Goal: Task Accomplishment & Management: Complete application form

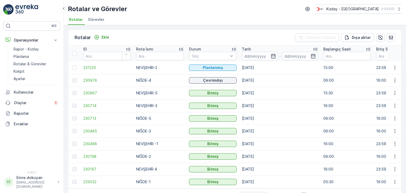
click at [275, 159] on td "[DATE]" at bounding box center [279, 156] width 81 height 13
click at [103, 35] on p "Ekle" at bounding box center [106, 37] width 8 height 5
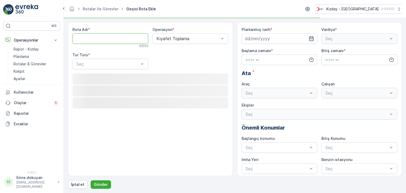
click at [94, 39] on Adı "Rota Adı" at bounding box center [110, 38] width 76 height 11
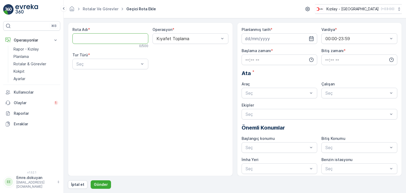
type Adı "NİĞDE-1"
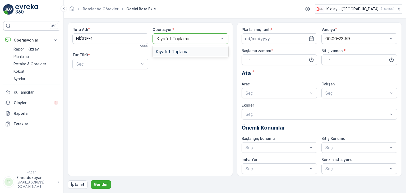
click at [180, 52] on span "Kıyafet Toplama" at bounding box center [172, 51] width 33 height 5
click at [108, 77] on div "Statik" at bounding box center [111, 77] width 70 height 5
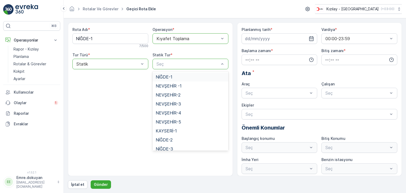
click at [165, 75] on span "NİĞDE-1" at bounding box center [164, 77] width 17 height 5
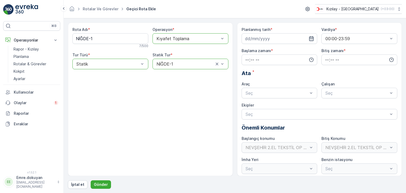
click at [311, 38] on icon "button" at bounding box center [311, 38] width 4 height 5
click at [248, 93] on div "13" at bounding box center [250, 93] width 8 height 8
type input "[DATE]"
click at [245, 59] on input "time" at bounding box center [280, 59] width 76 height 11
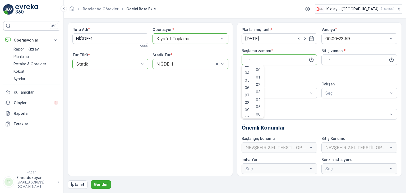
drag, startPoint x: 247, startPoint y: 86, endPoint x: 252, endPoint y: 81, distance: 7.3
click at [247, 86] on span "06" at bounding box center [247, 87] width 5 height 5
type input "06:00"
click at [262, 67] on div "00" at bounding box center [258, 69] width 9 height 7
click at [324, 59] on input "time" at bounding box center [359, 59] width 76 height 11
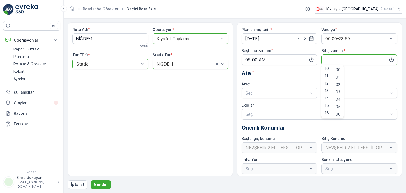
scroll to position [79, 0]
click at [326, 109] on span "16" at bounding box center [327, 108] width 4 height 5
type input "16:00"
click at [339, 69] on span "00" at bounding box center [338, 69] width 5 height 5
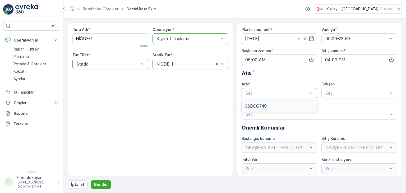
click at [265, 104] on span "06DCG749" at bounding box center [256, 106] width 22 height 5
click at [340, 104] on div "FORD" at bounding box center [360, 106] width 70 height 5
click at [104, 183] on p "Gönder" at bounding box center [101, 184] width 14 height 5
